Goal: Navigation & Orientation: Find specific page/section

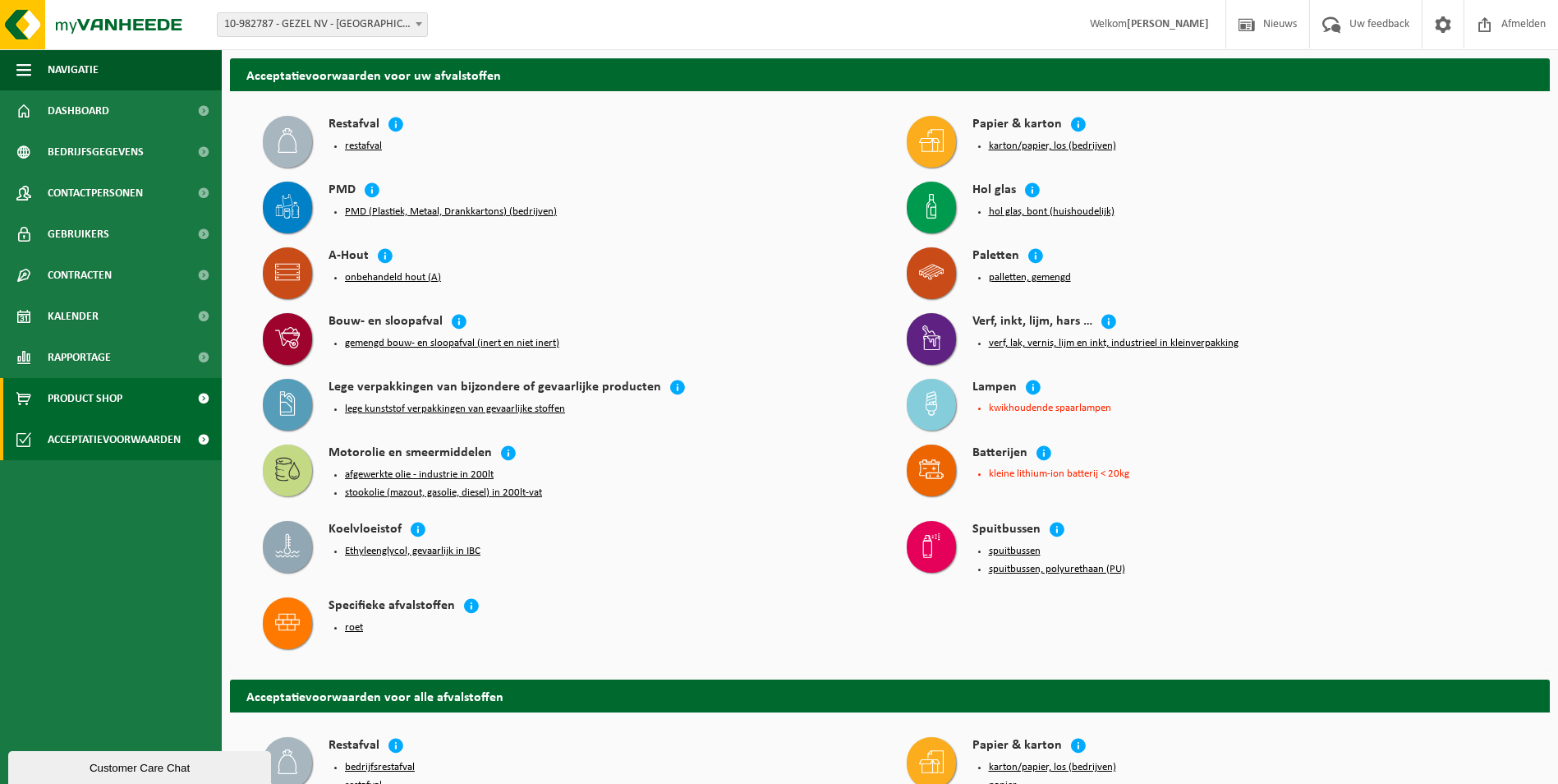
click at [91, 407] on span "Product Shop" at bounding box center [85, 398] width 74 height 41
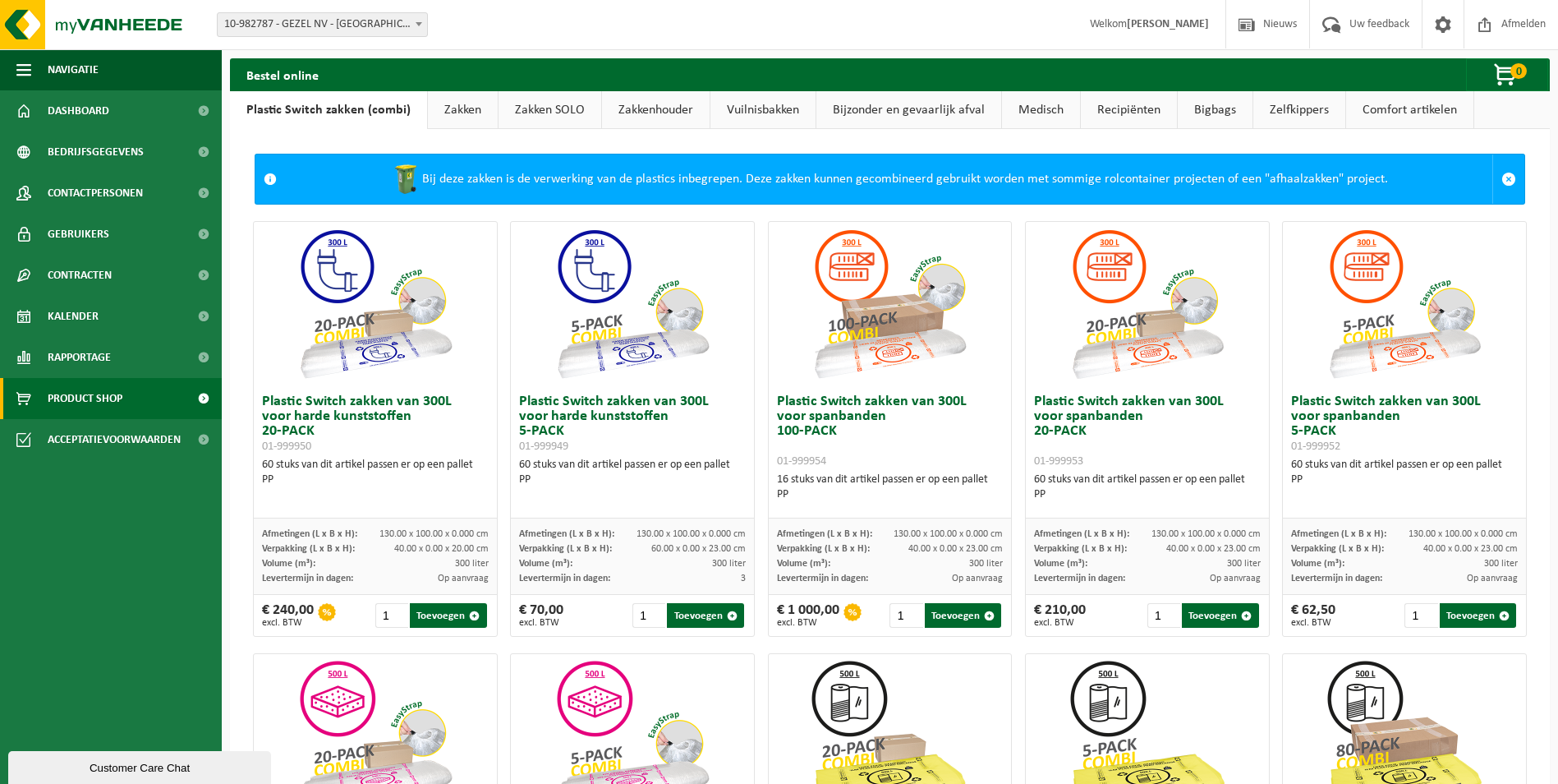
click at [1399, 112] on link "Comfort artikelen" at bounding box center [1410, 110] width 127 height 38
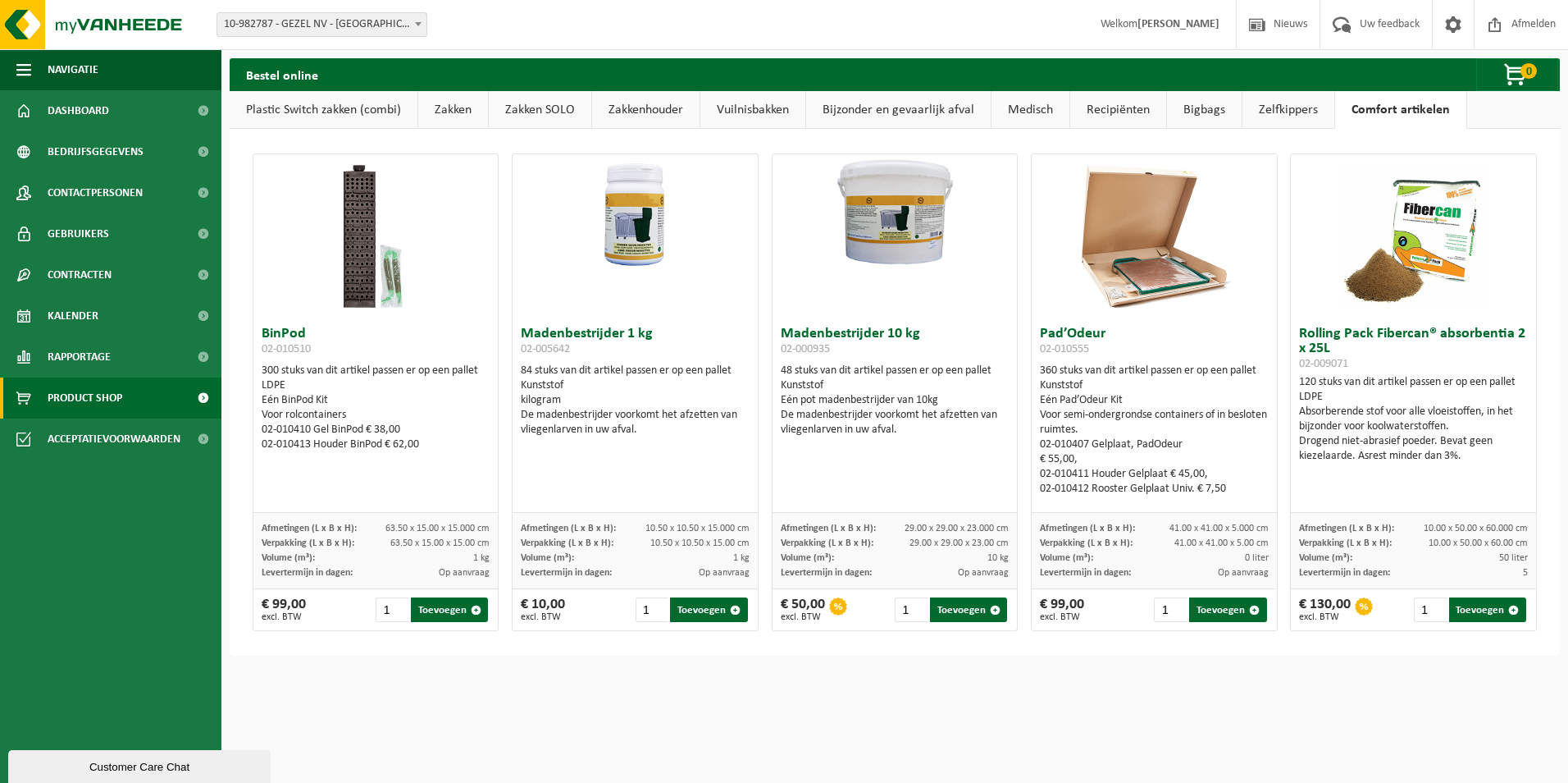
click at [1286, 105] on link "Zelfkippers" at bounding box center [1288, 109] width 92 height 38
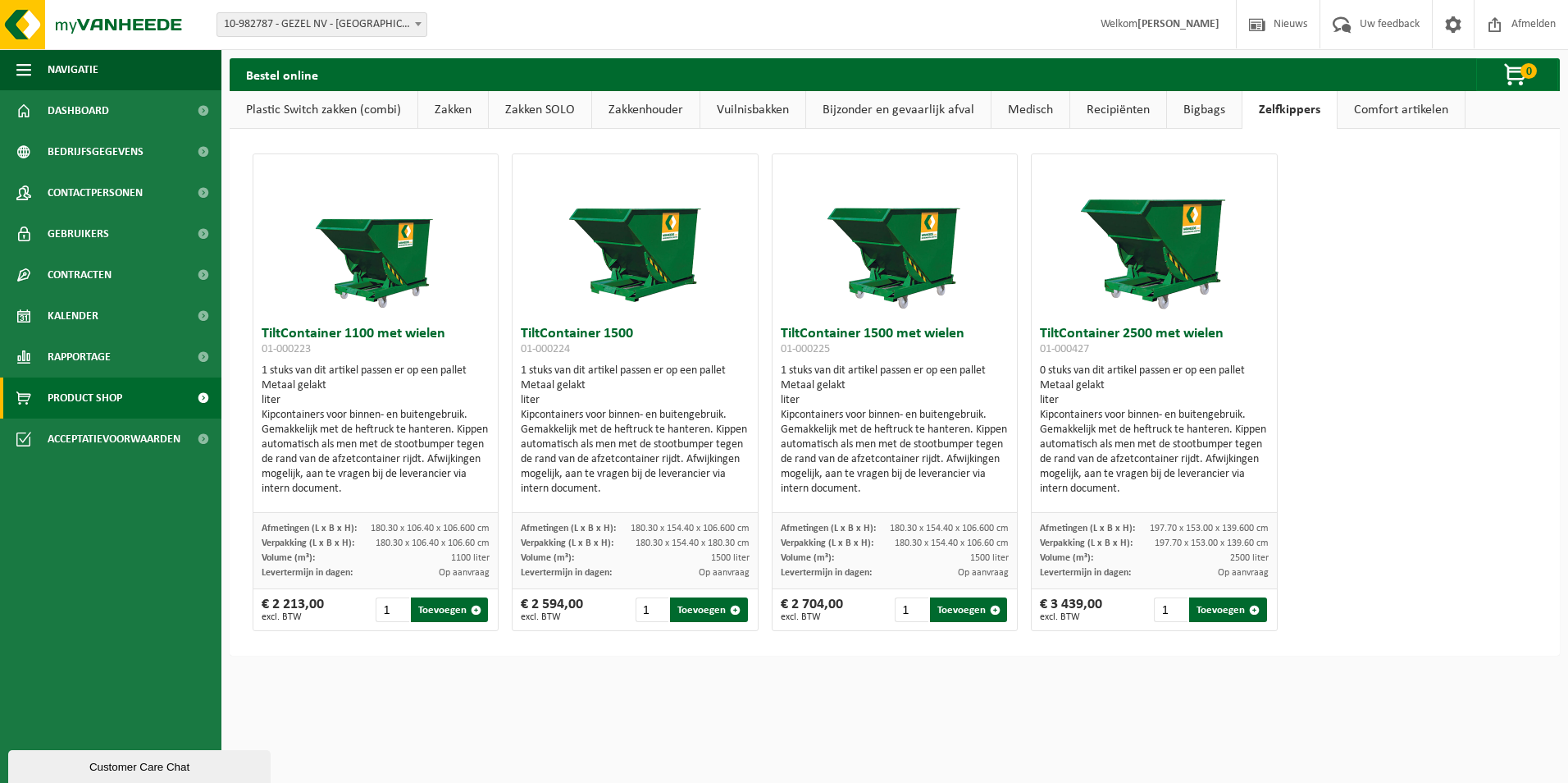
click at [1200, 106] on link "Bigbags" at bounding box center [1204, 109] width 74 height 38
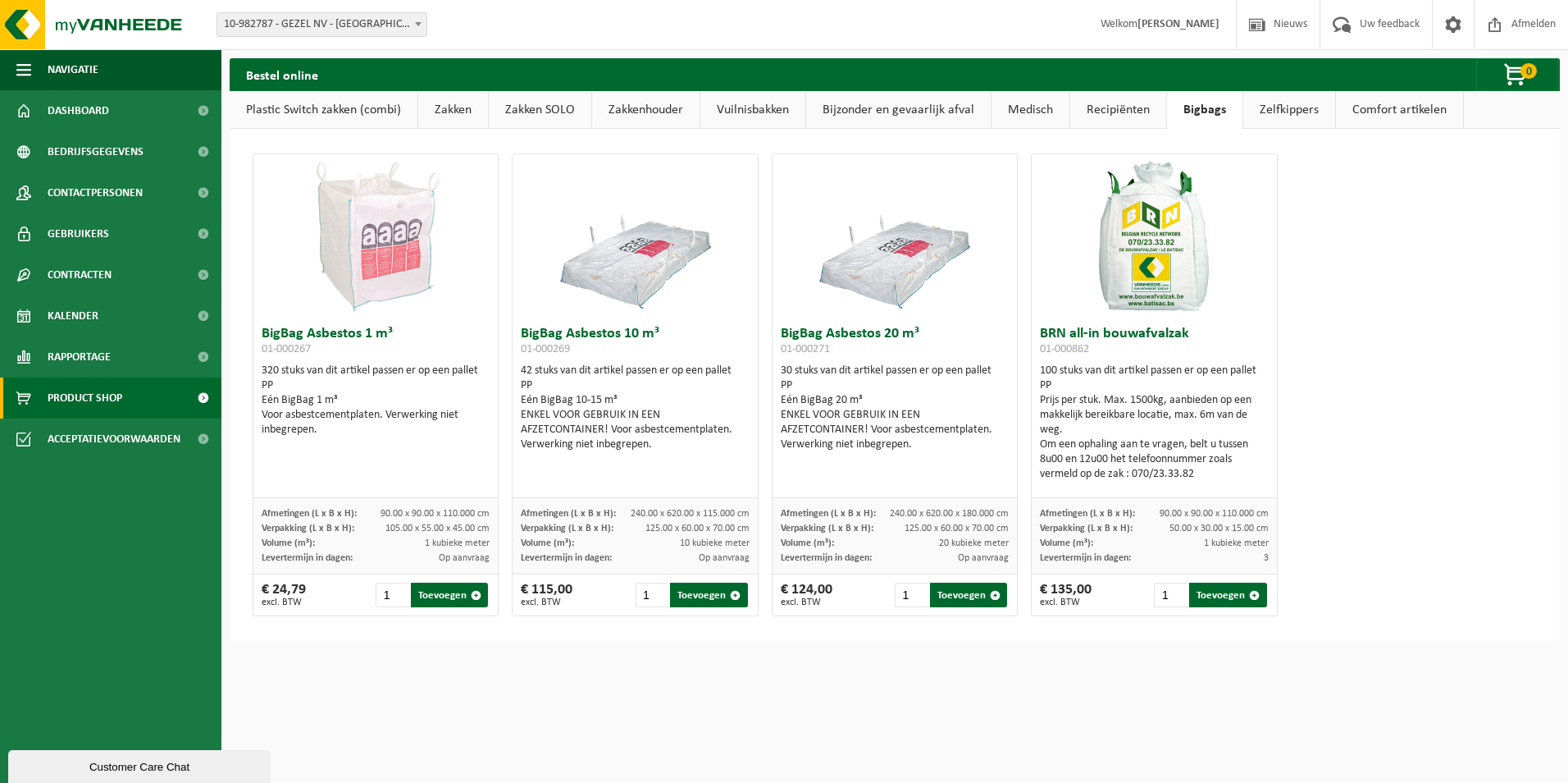
click at [1099, 114] on link "Recipiënten" at bounding box center [1118, 109] width 96 height 38
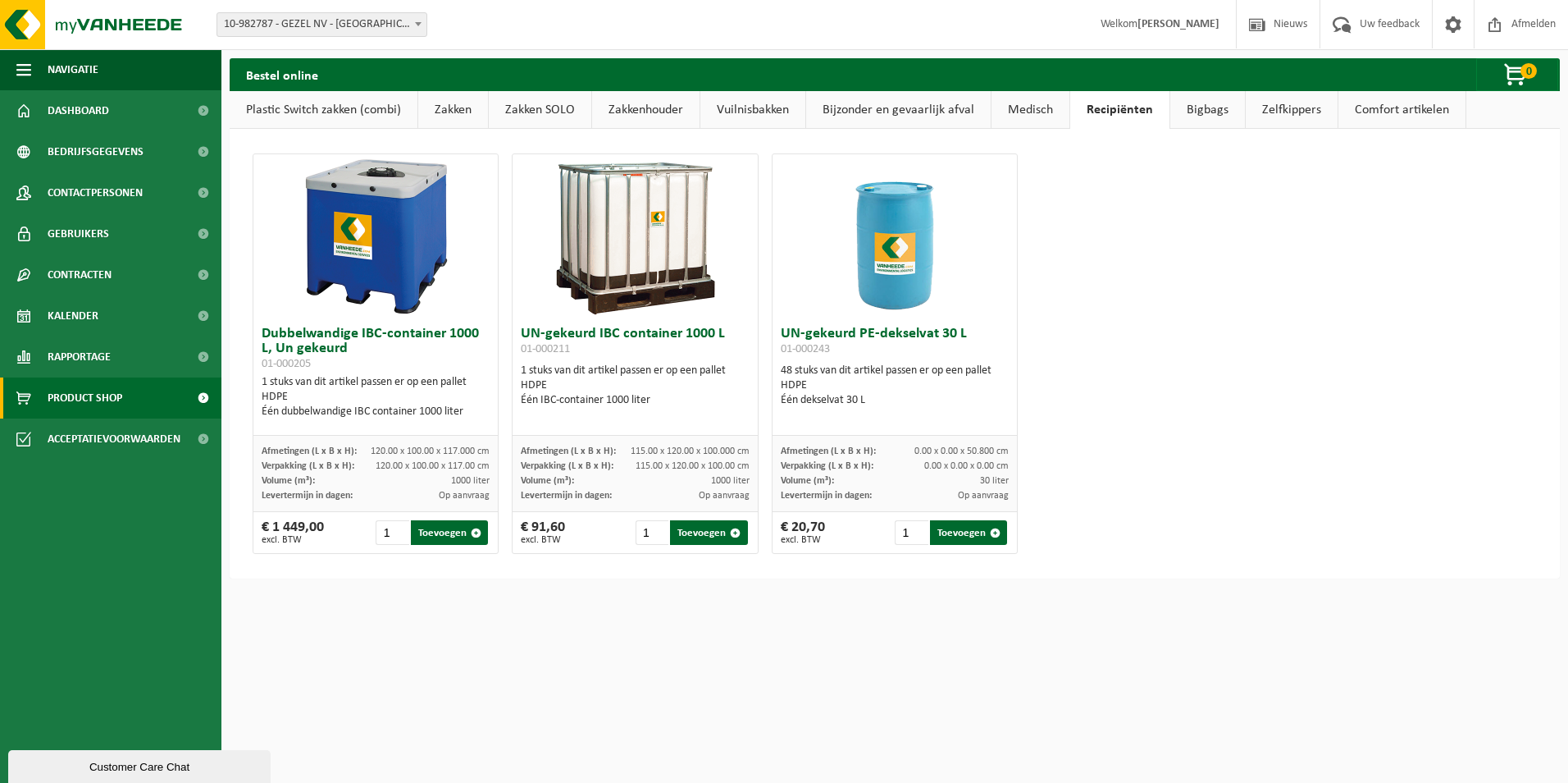
click at [1022, 108] on link "Medisch" at bounding box center [1030, 109] width 78 height 38
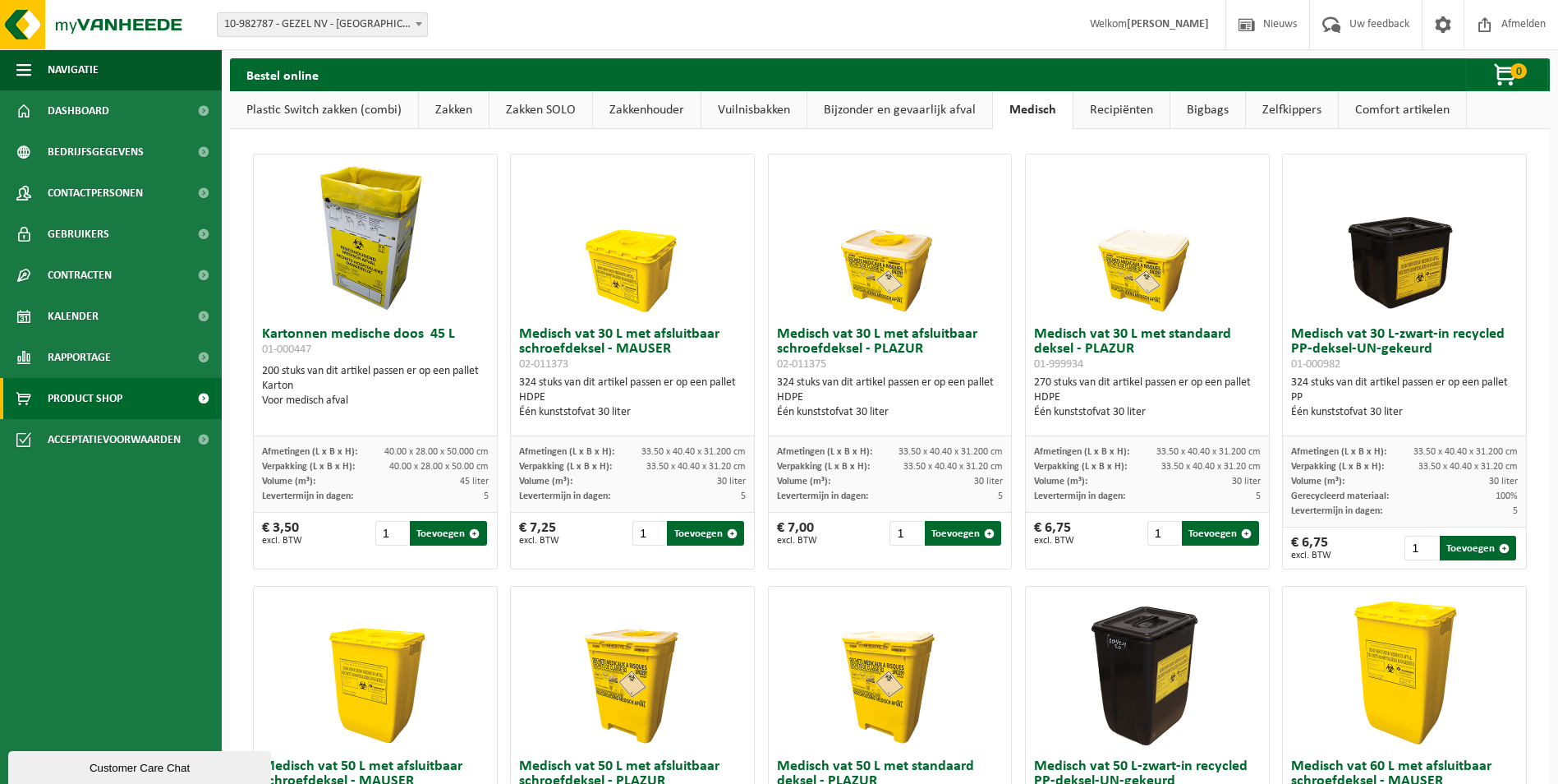
click at [881, 104] on link "Bijzonder en gevaarlijk afval" at bounding box center [899, 110] width 185 height 38
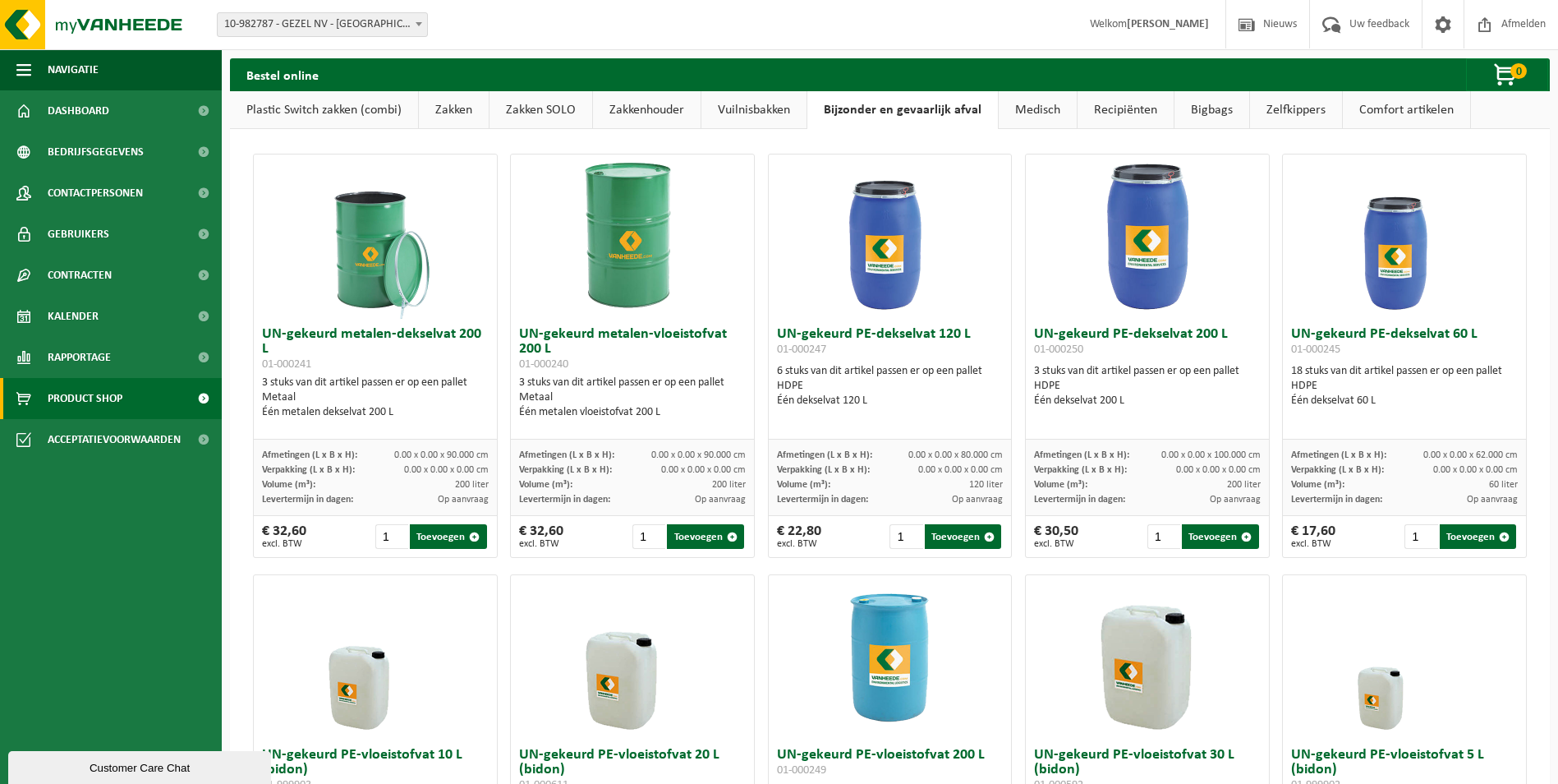
click at [743, 109] on link "Vuilnisbakken" at bounding box center [754, 110] width 105 height 38
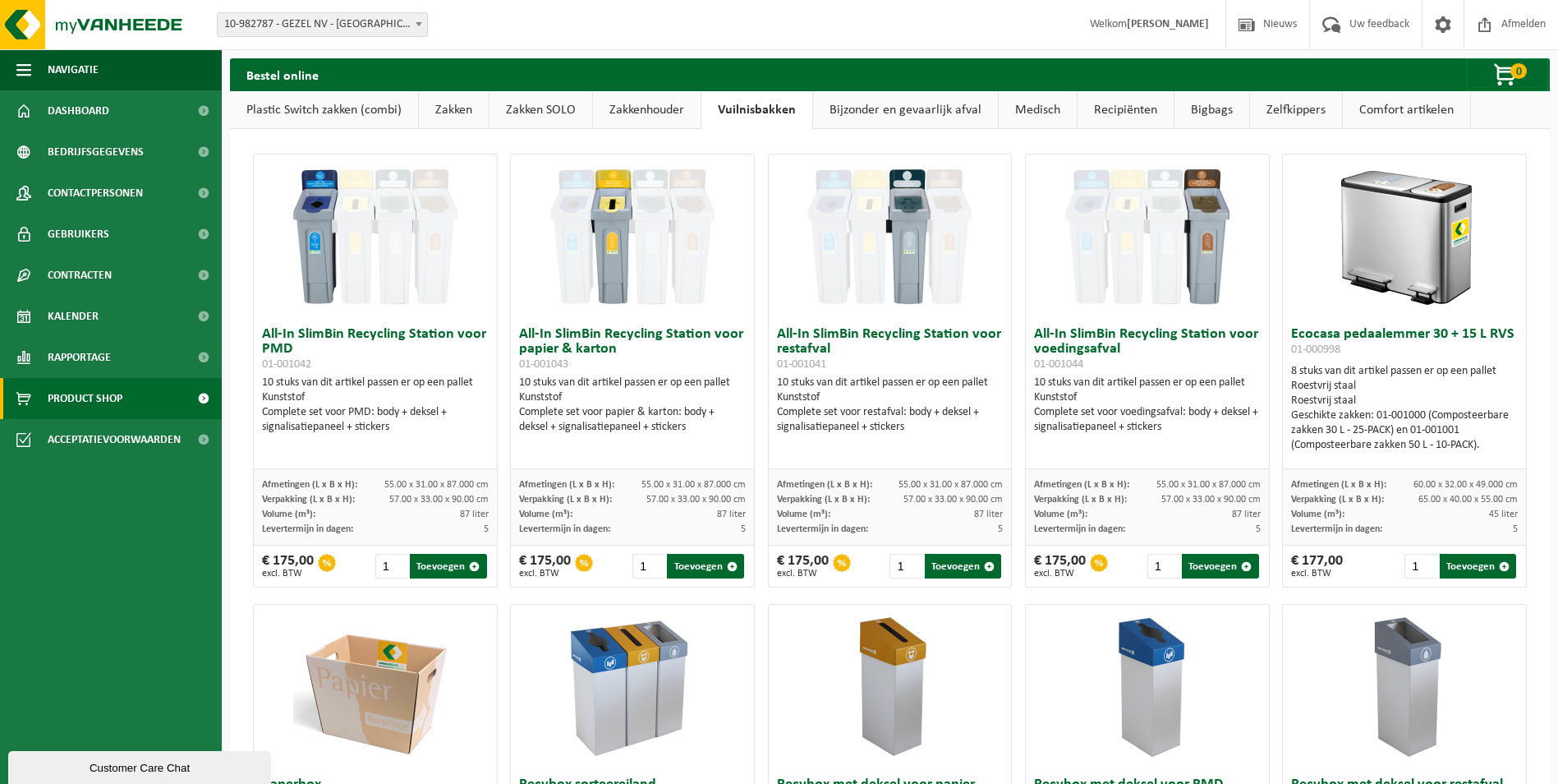
click at [634, 107] on link "Zakkenhouder" at bounding box center [647, 110] width 108 height 38
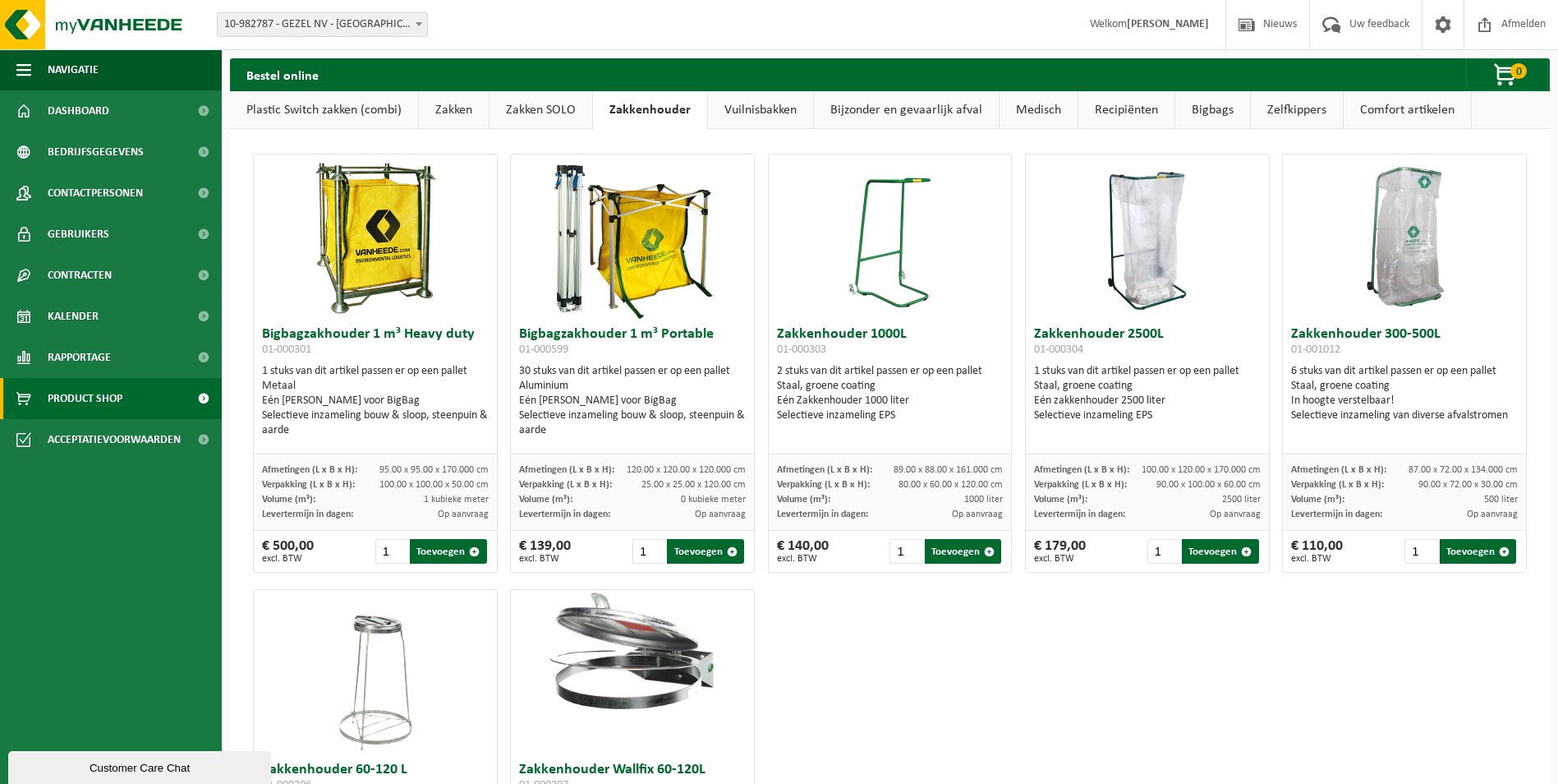
click at [535, 112] on link "Zakken SOLO" at bounding box center [541, 110] width 103 height 38
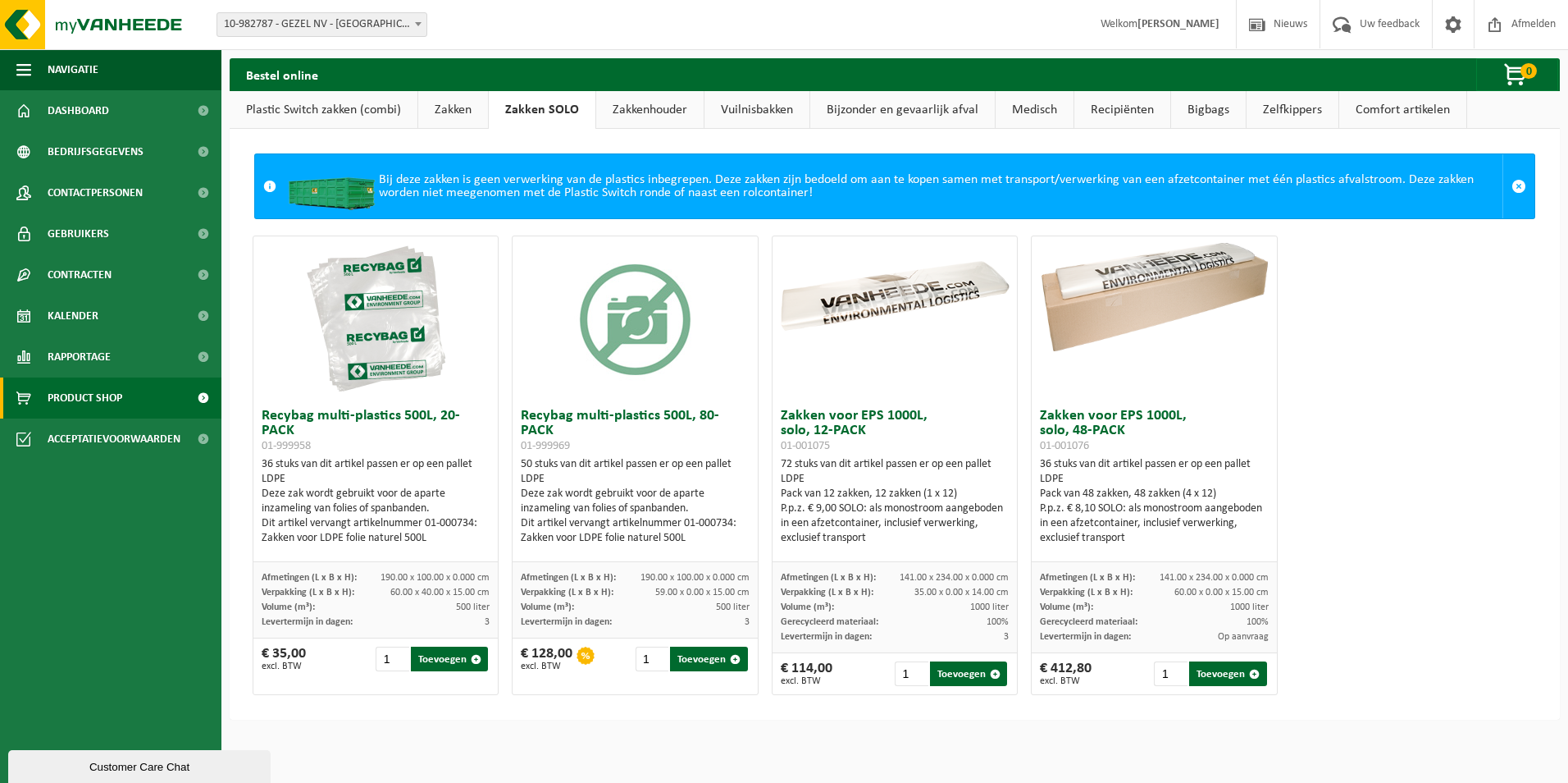
click at [449, 119] on link "Zakken" at bounding box center [453, 109] width 69 height 38
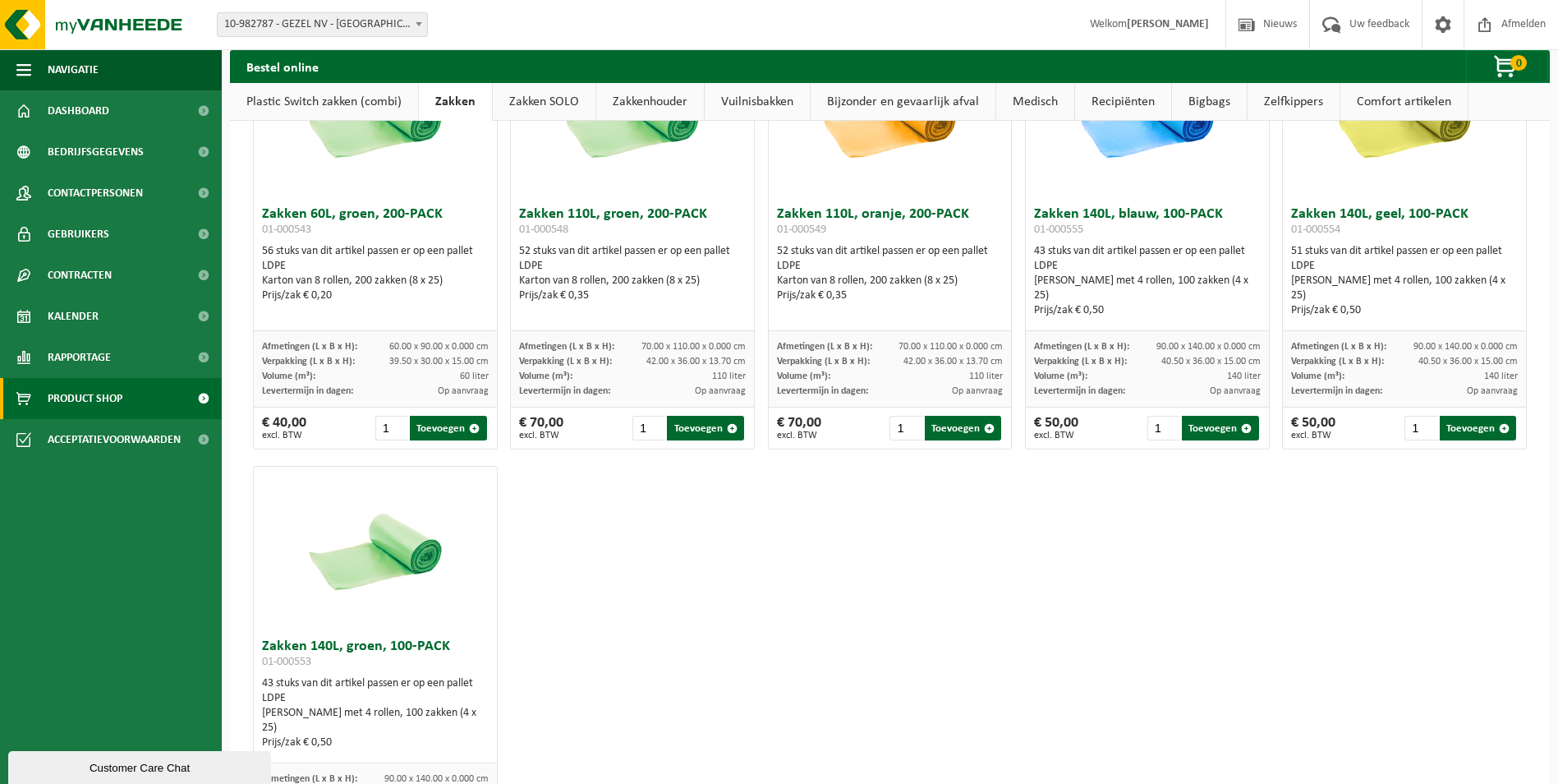
scroll to position [2047, 0]
